Goal: Communication & Community: Answer question/provide support

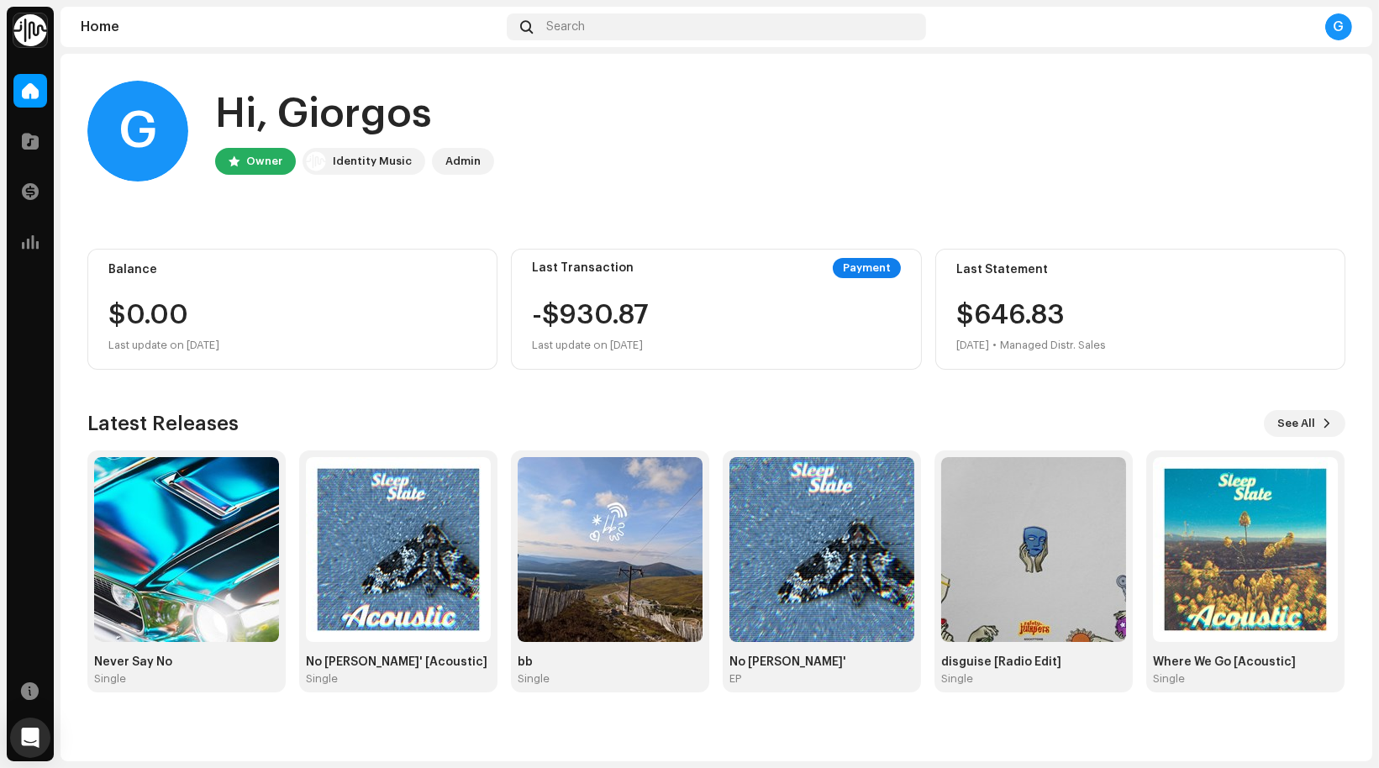
click at [50, 726] on div "Home Catalog Transactions Analytics Resources" at bounding box center [30, 414] width 47 height 694
click at [33, 734] on icon "Open Intercom Messenger" at bounding box center [29, 738] width 19 height 22
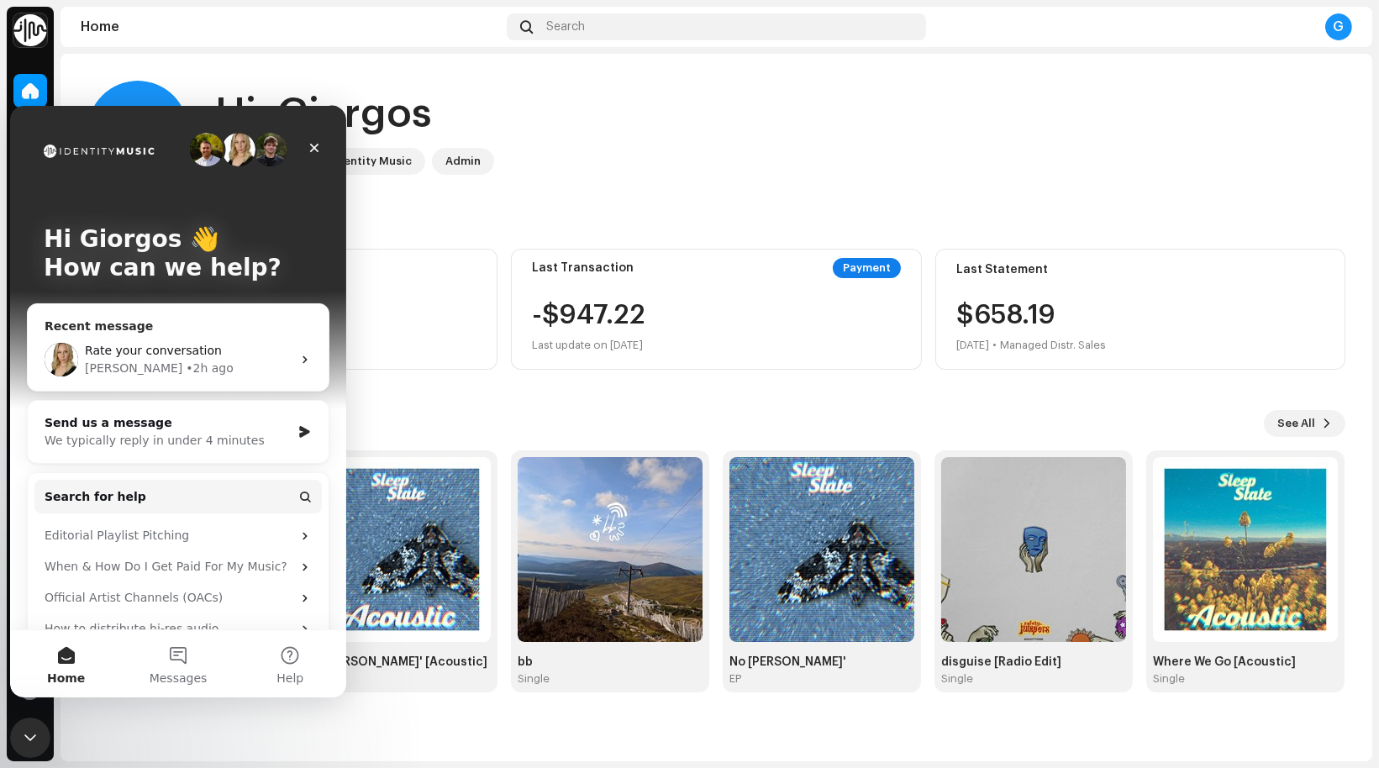
click at [209, 359] on div "[PERSON_NAME] • 2h ago" at bounding box center [188, 368] width 207 height 18
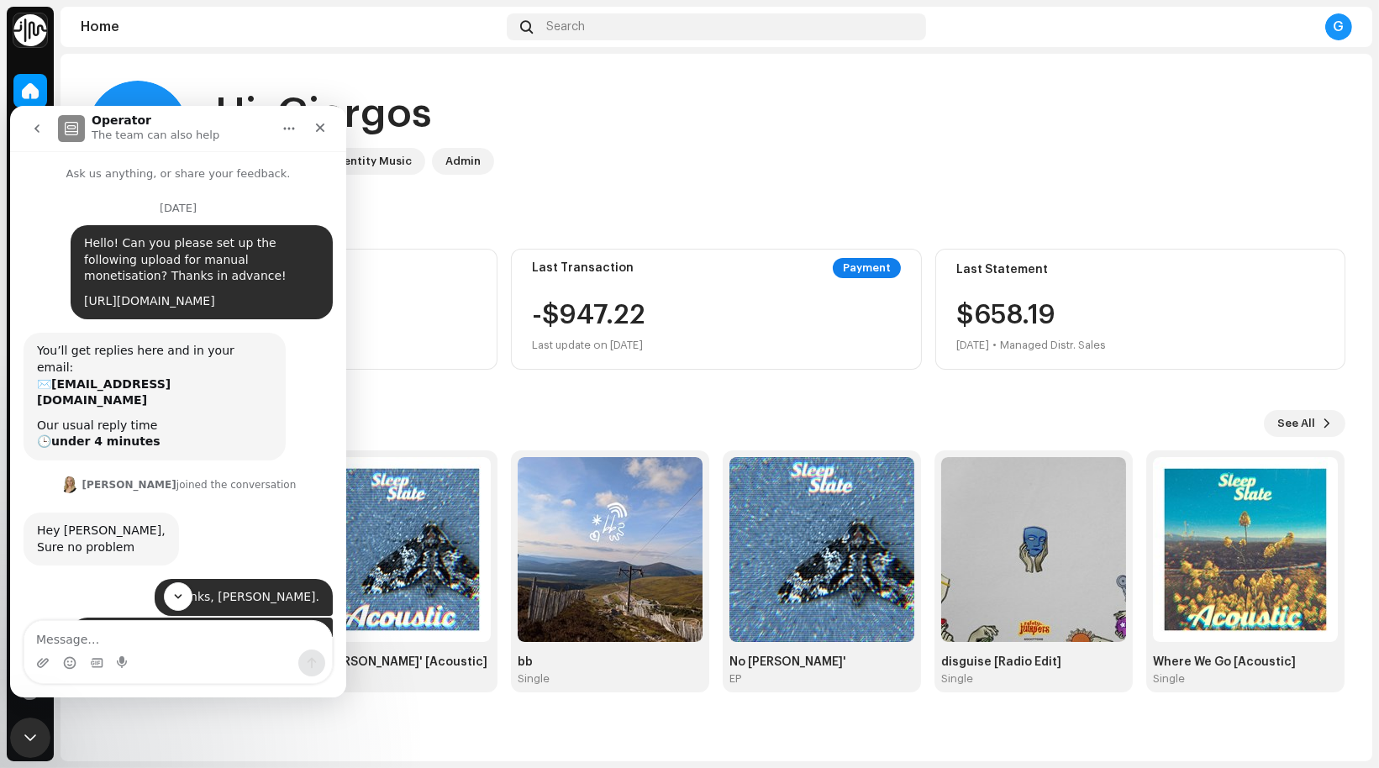
click at [215, 305] on link "[URL][DOMAIN_NAME]" at bounding box center [149, 299] width 131 height 13
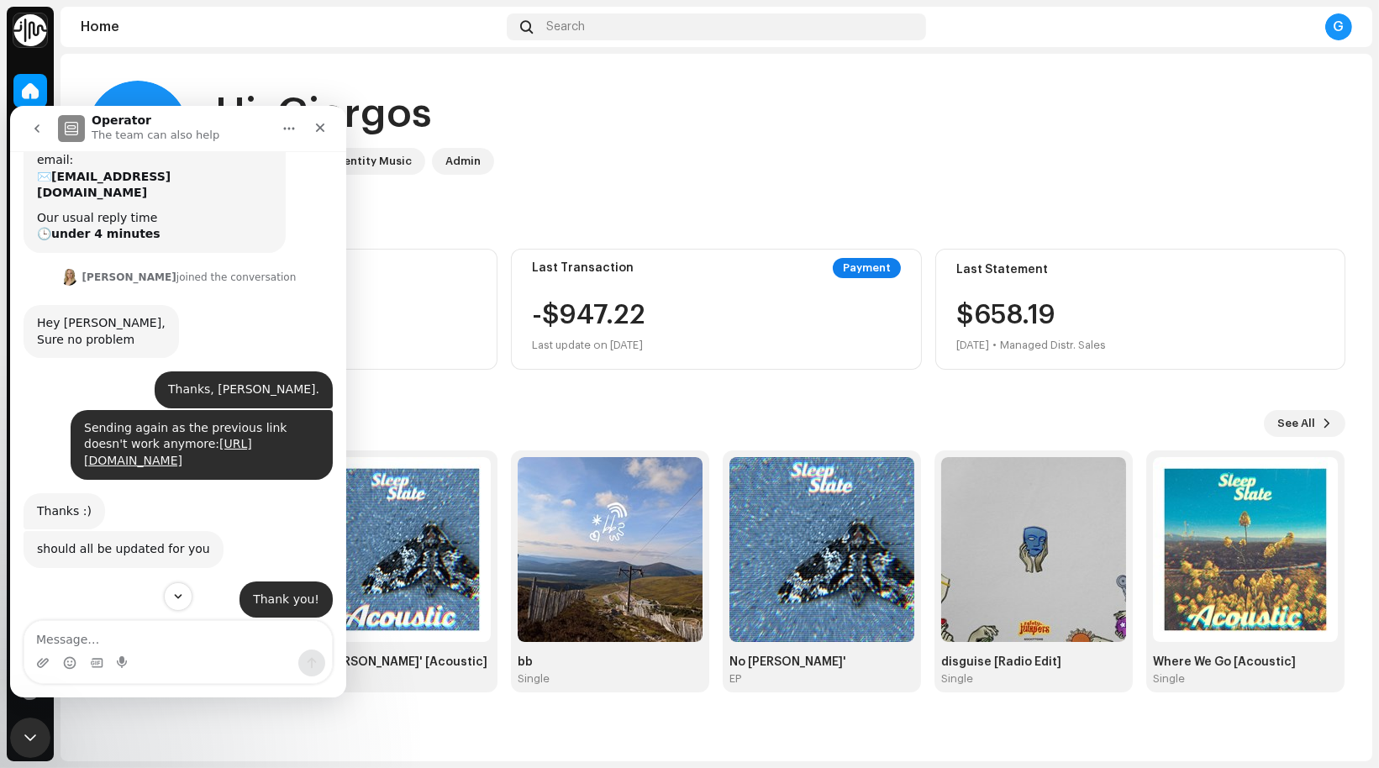
scroll to position [294, 0]
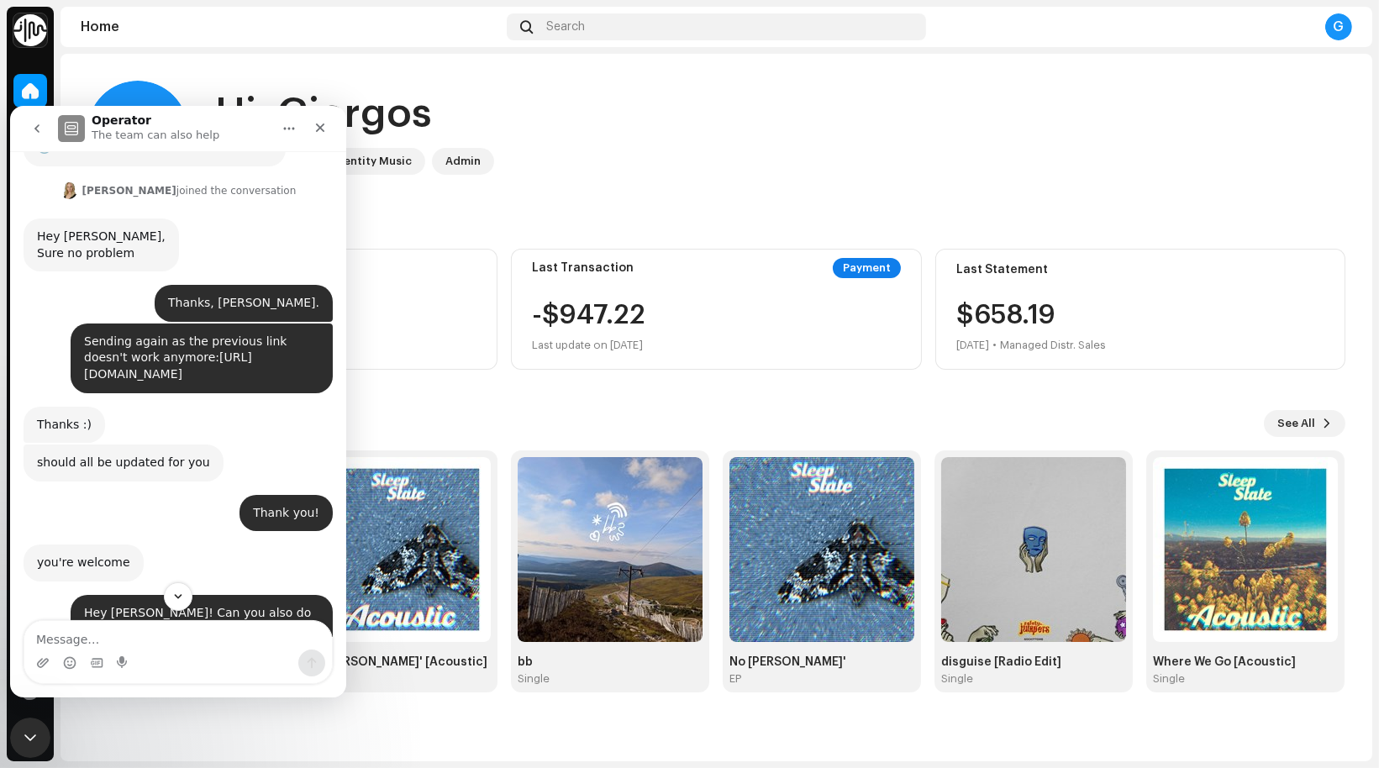
click at [179, 362] on link "[URL][DOMAIN_NAME]" at bounding box center [168, 365] width 168 height 30
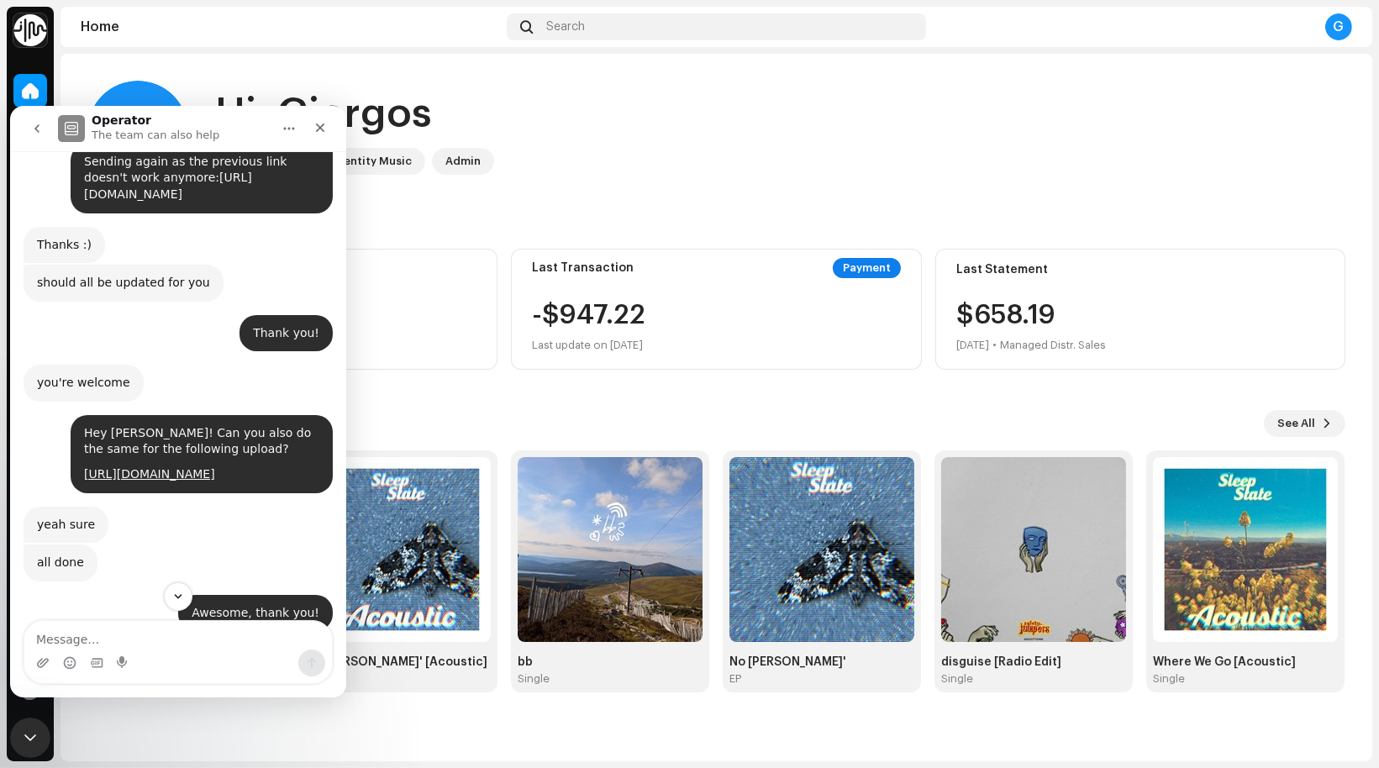
scroll to position [504, 0]
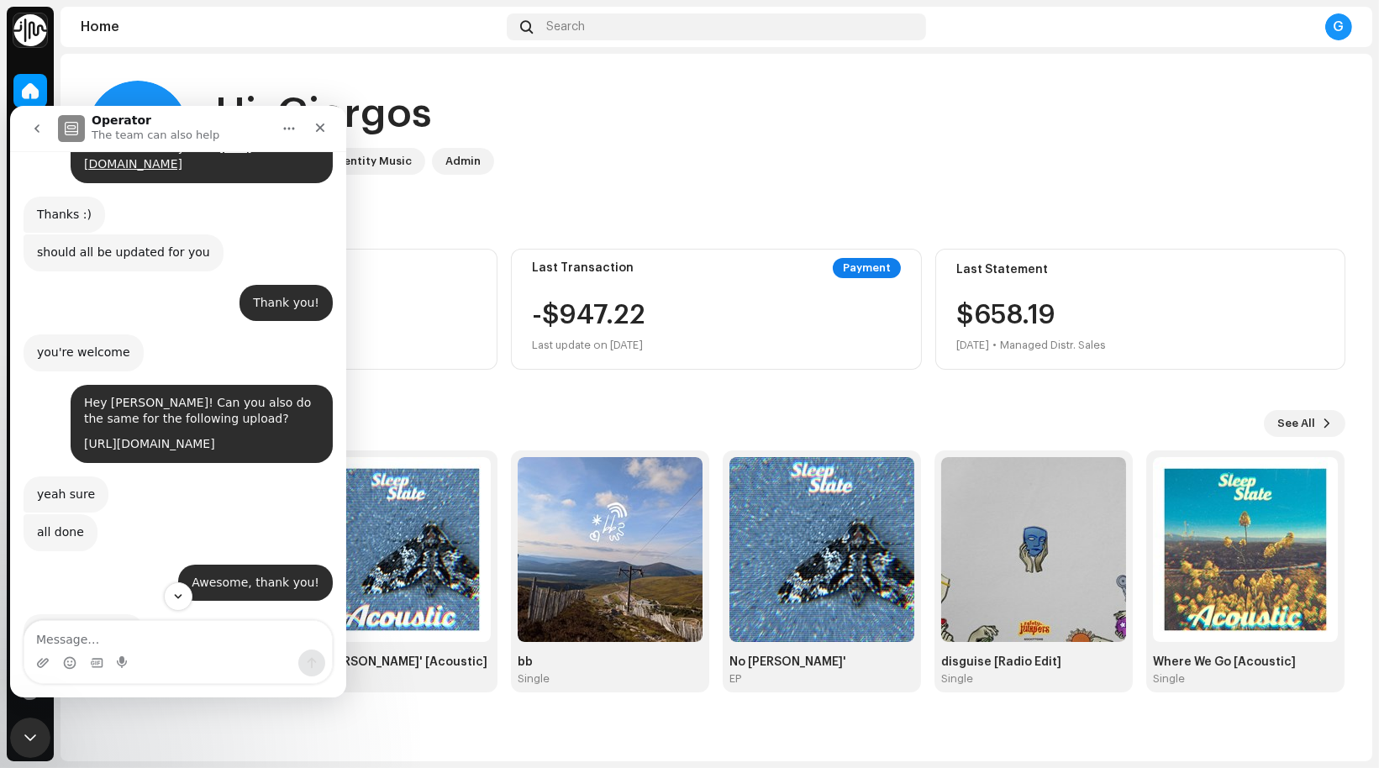
click at [197, 440] on link "[URL][DOMAIN_NAME]" at bounding box center [149, 442] width 131 height 13
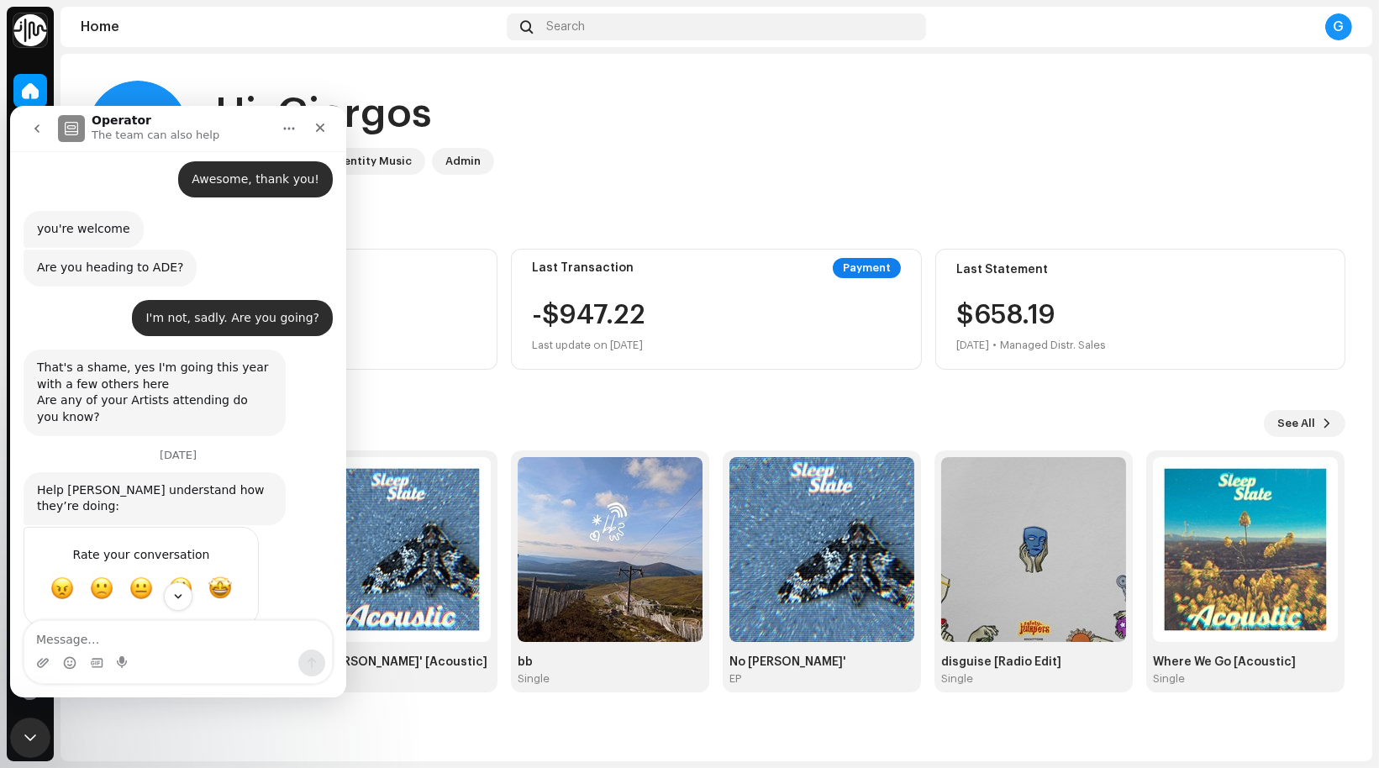
scroll to position [945, 0]
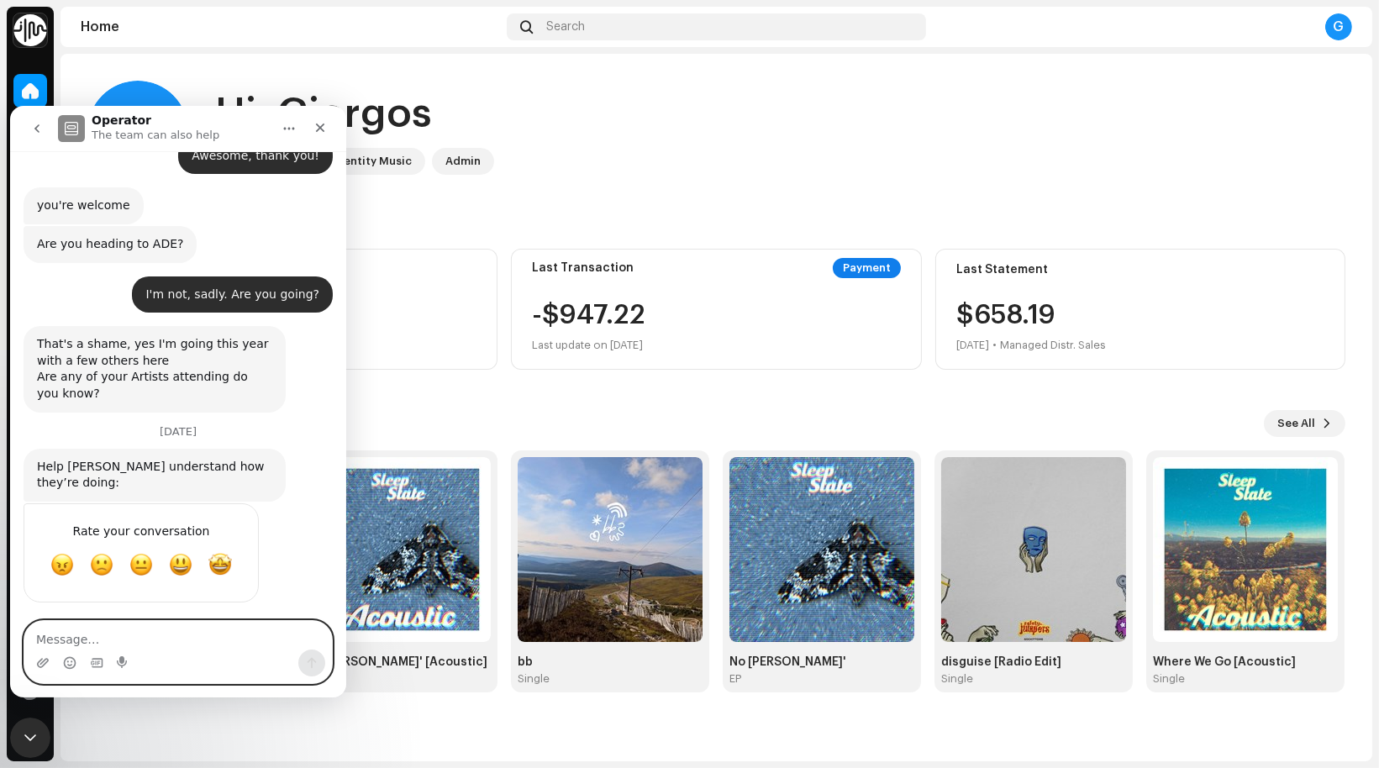
click at [111, 644] on textarea "Message…" at bounding box center [178, 634] width 308 height 29
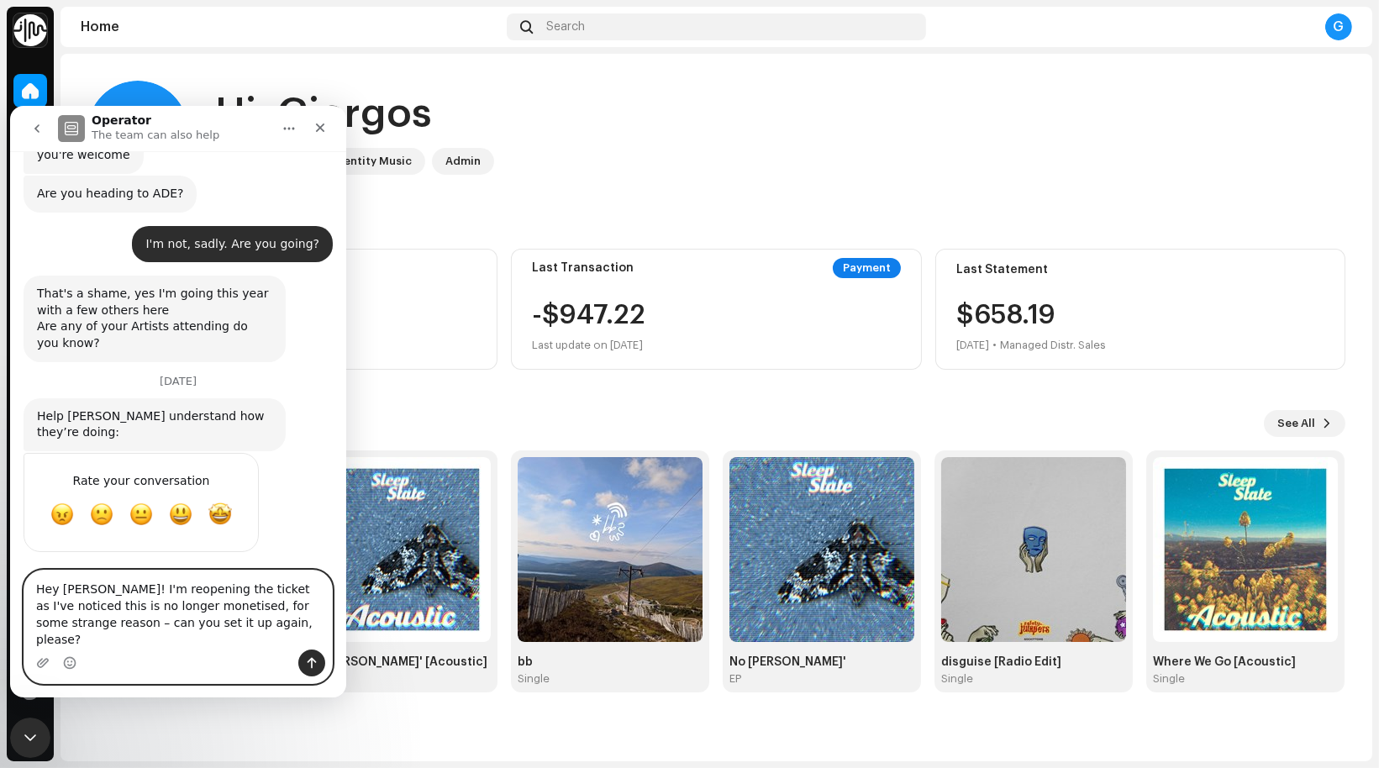
scroll to position [1013, 0]
paste textarea "[URL][DOMAIN_NAME]"
type textarea "Hey [PERSON_NAME]! I'm reopening the ticket as I've noticed this is no longer m…"
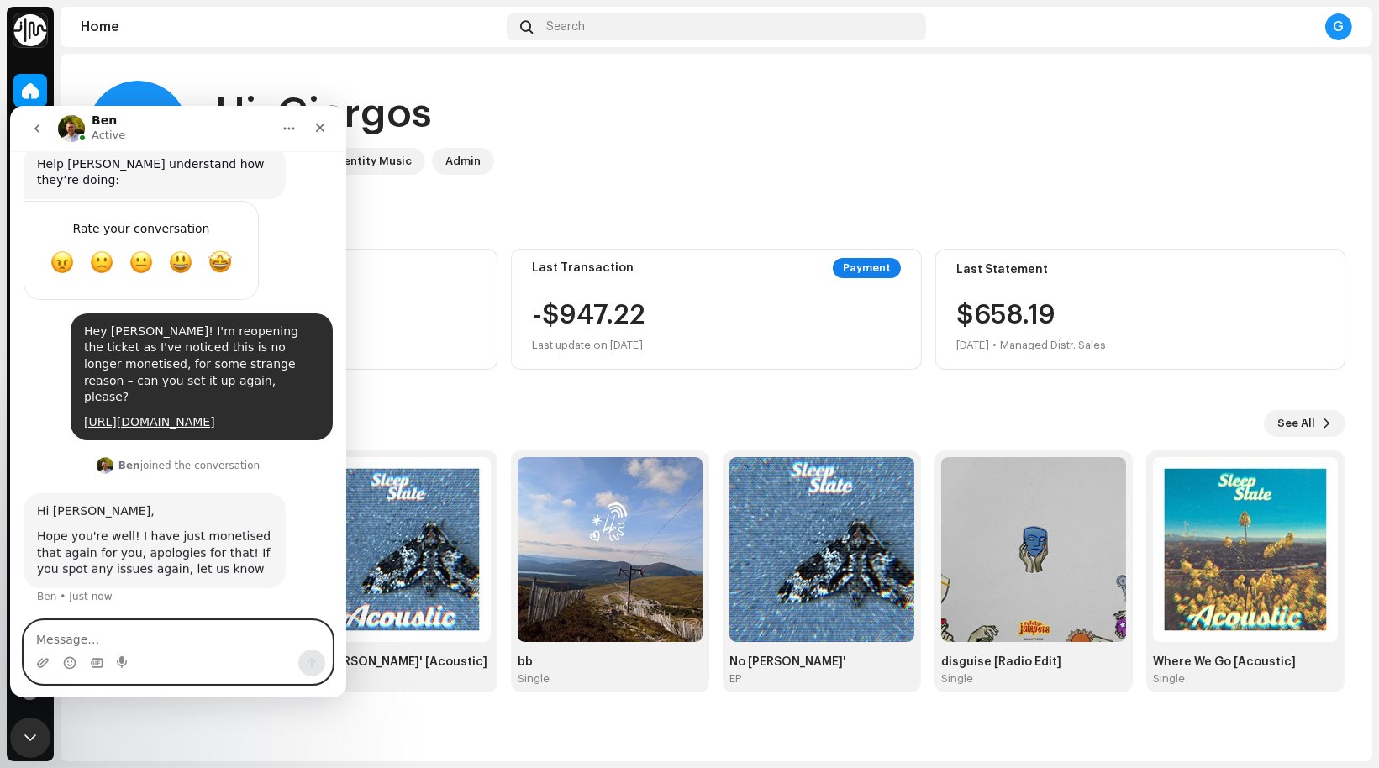
scroll to position [1250, 0]
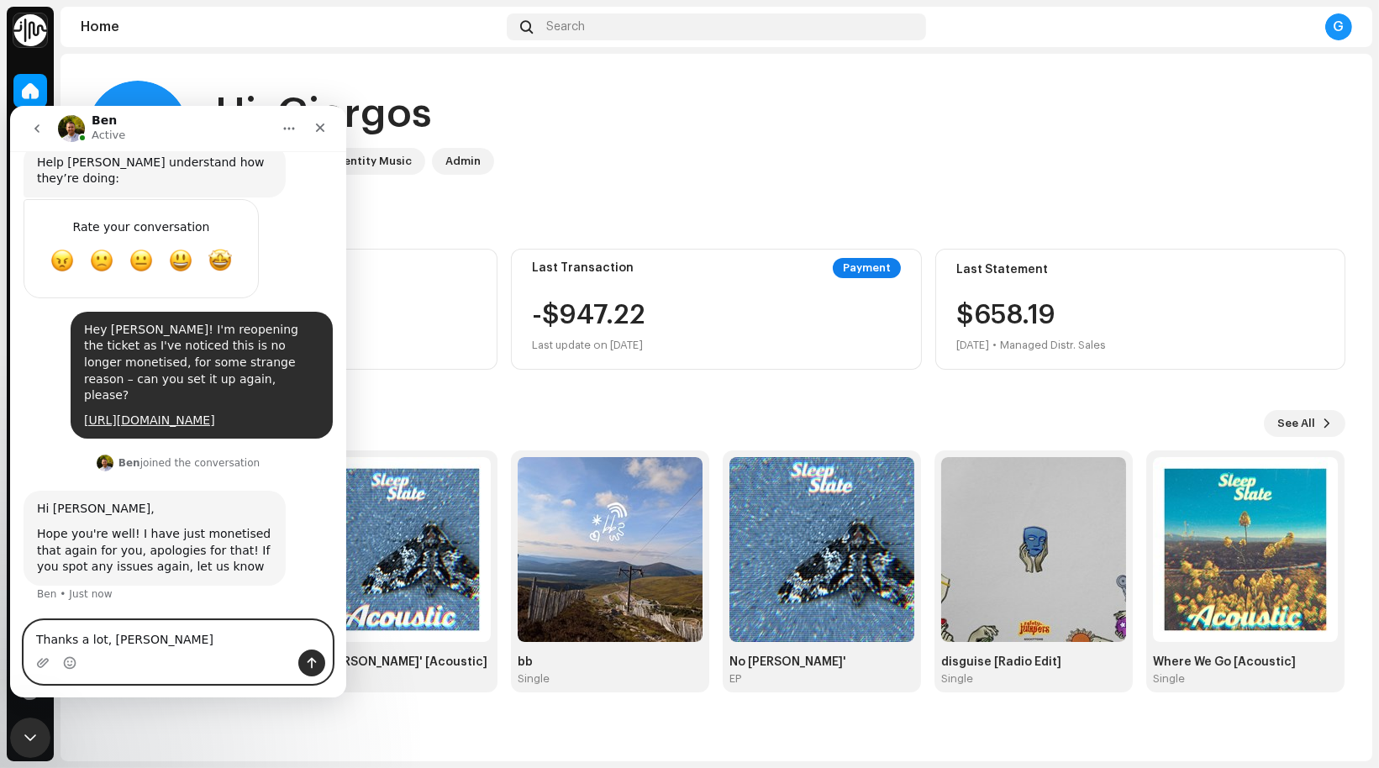
type textarea "Thanks a lot, [PERSON_NAME]!"
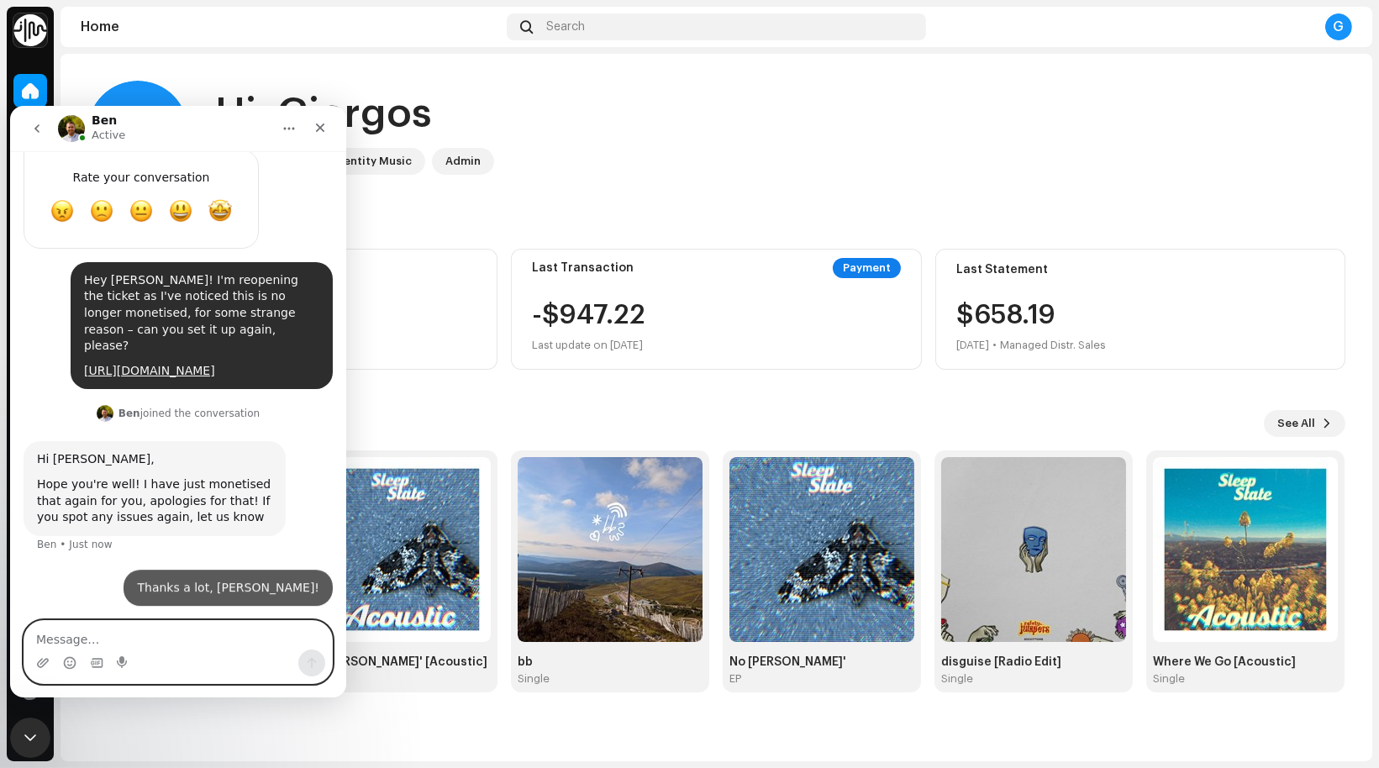
scroll to position [1300, 0]
